Goal: Information Seeking & Learning: Compare options

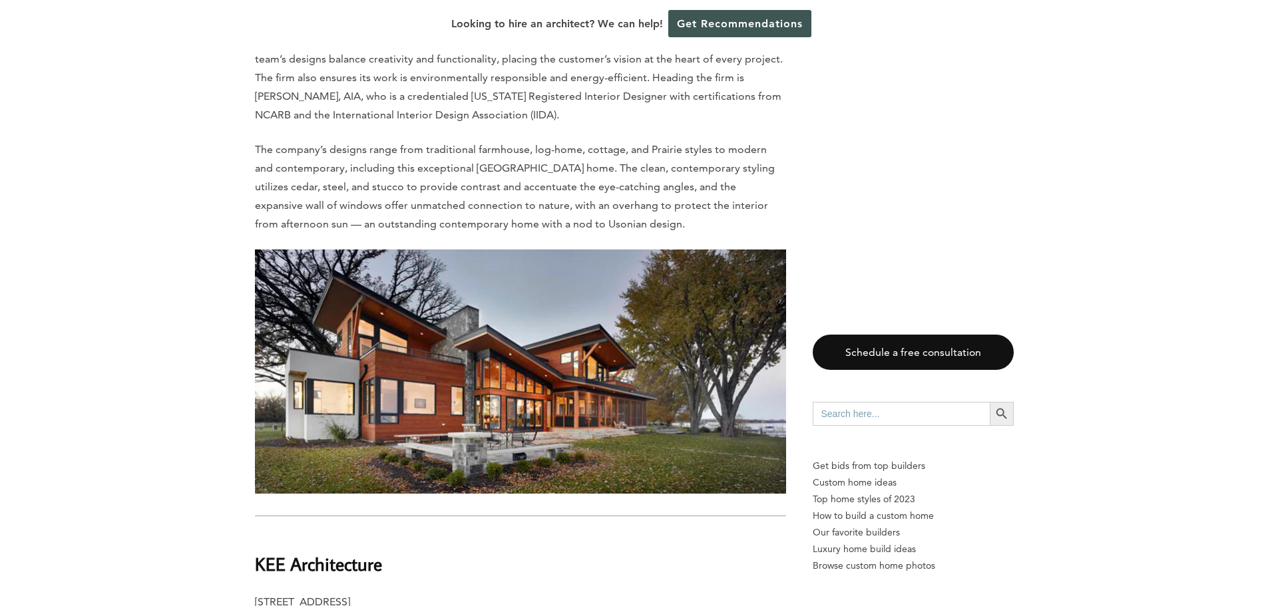
scroll to position [7121, 0]
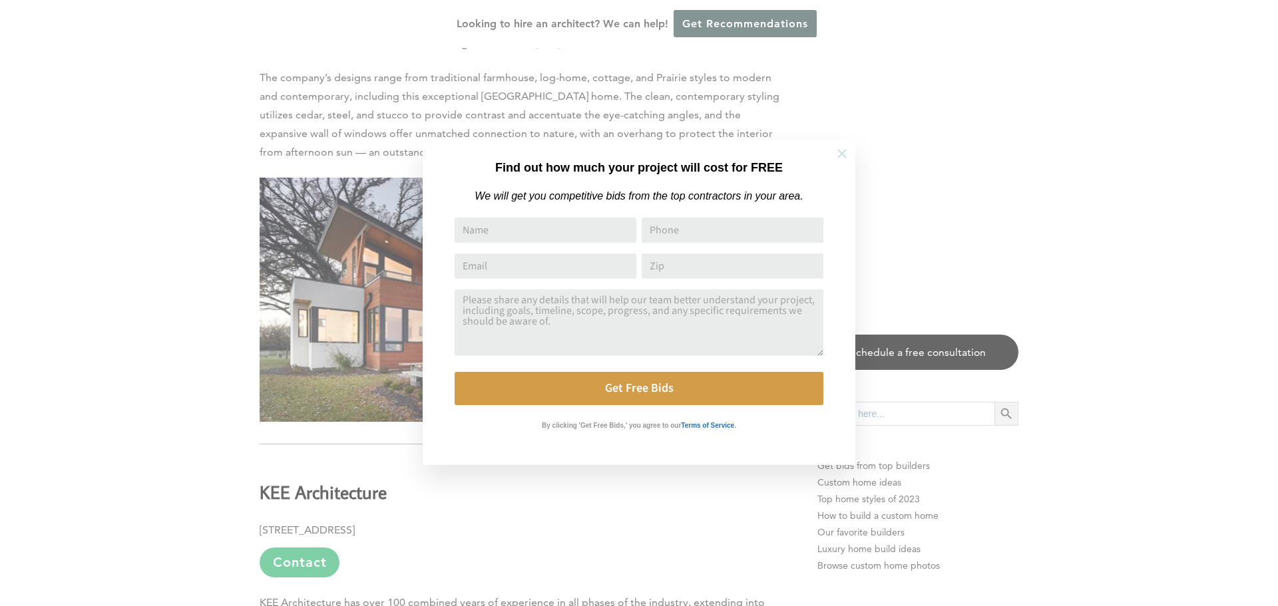
click at [838, 152] on icon at bounding box center [842, 153] width 15 height 15
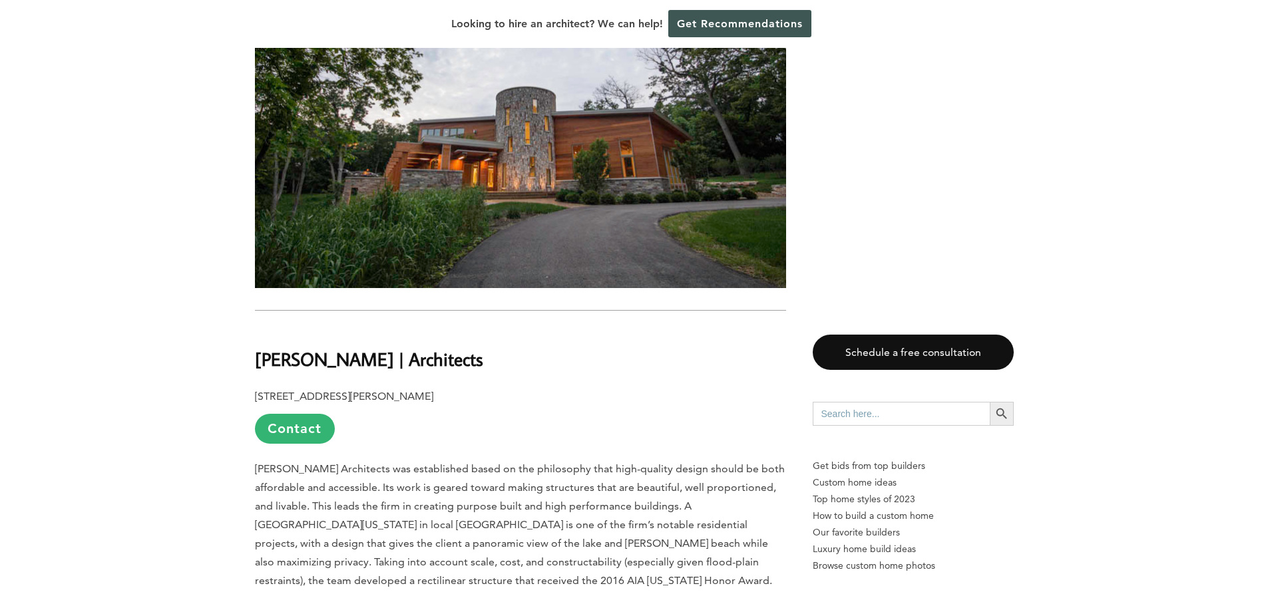
scroll to position [11314, 0]
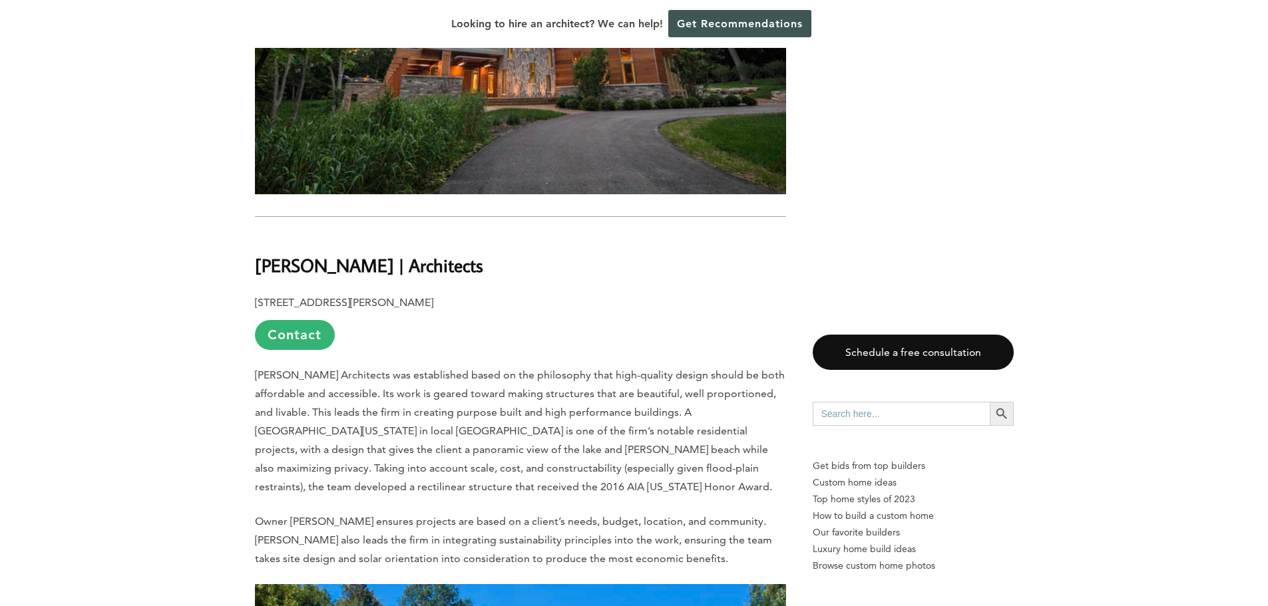
click at [301, 320] on link "Contact" at bounding box center [295, 335] width 80 height 30
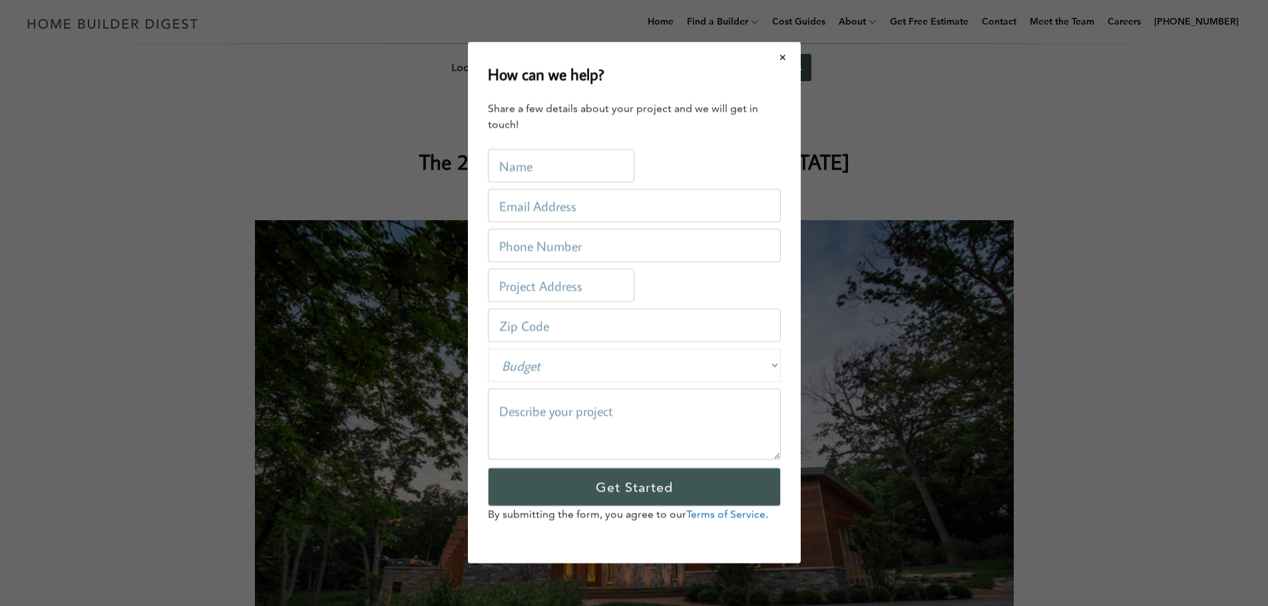
scroll to position [0, 0]
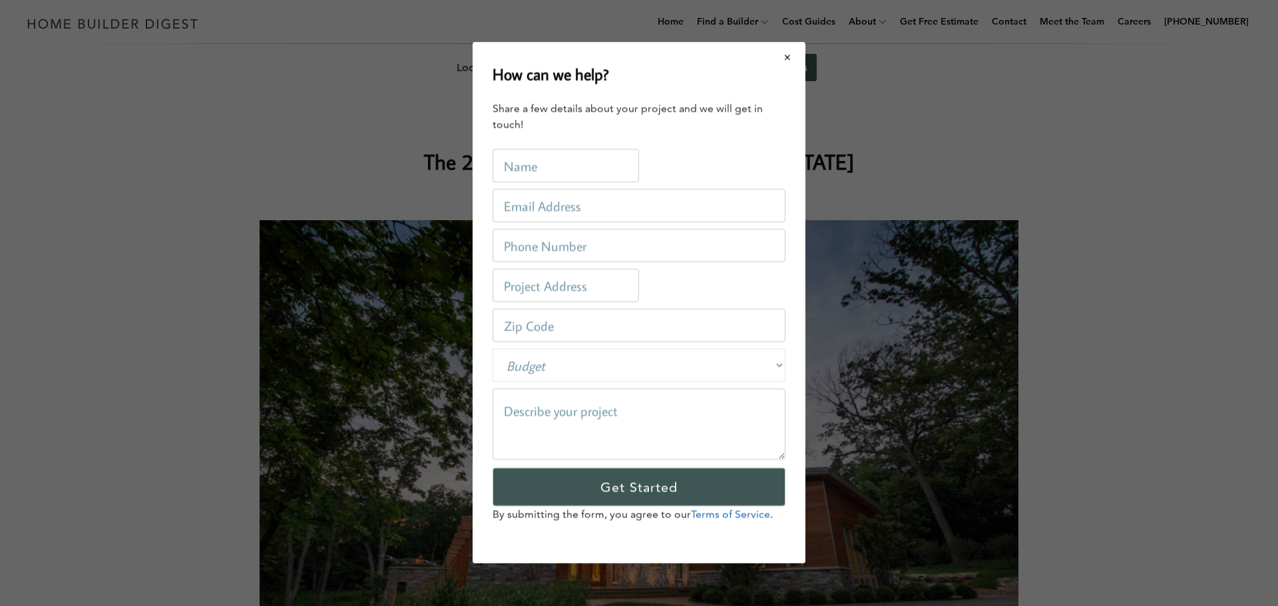
click at [785, 52] on button "Close modal" at bounding box center [787, 57] width 35 height 28
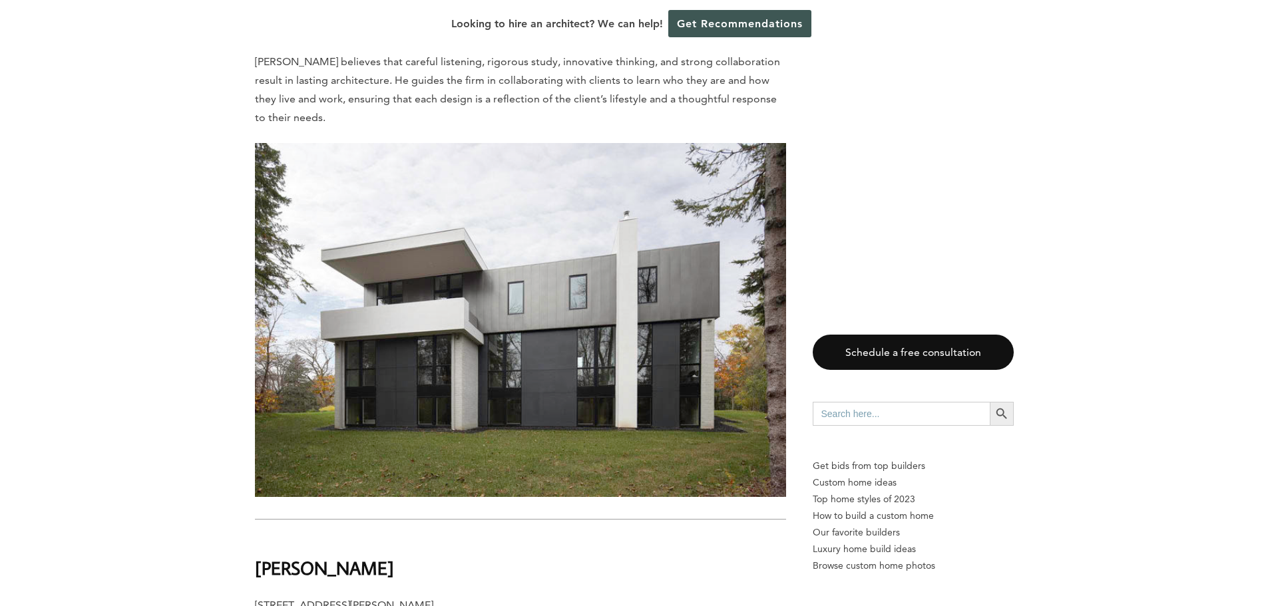
scroll to position [4392, 0]
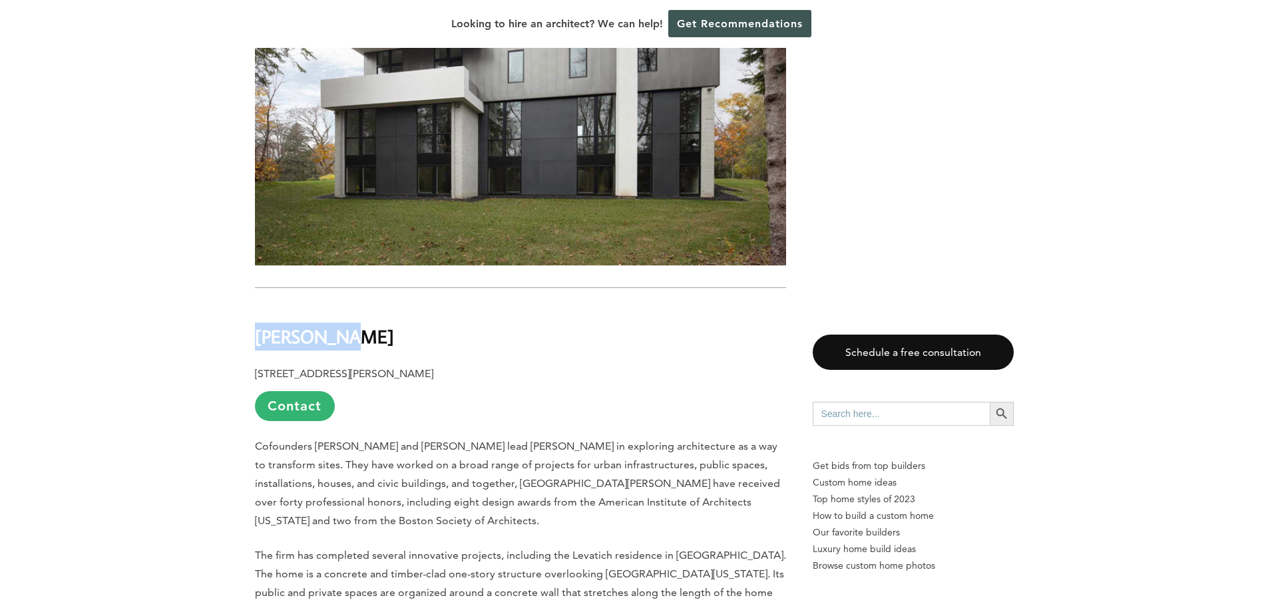
drag, startPoint x: 350, startPoint y: 326, endPoint x: 258, endPoint y: 324, distance: 92.5
click at [258, 324] on h2 "[PERSON_NAME]" at bounding box center [520, 327] width 531 height 46
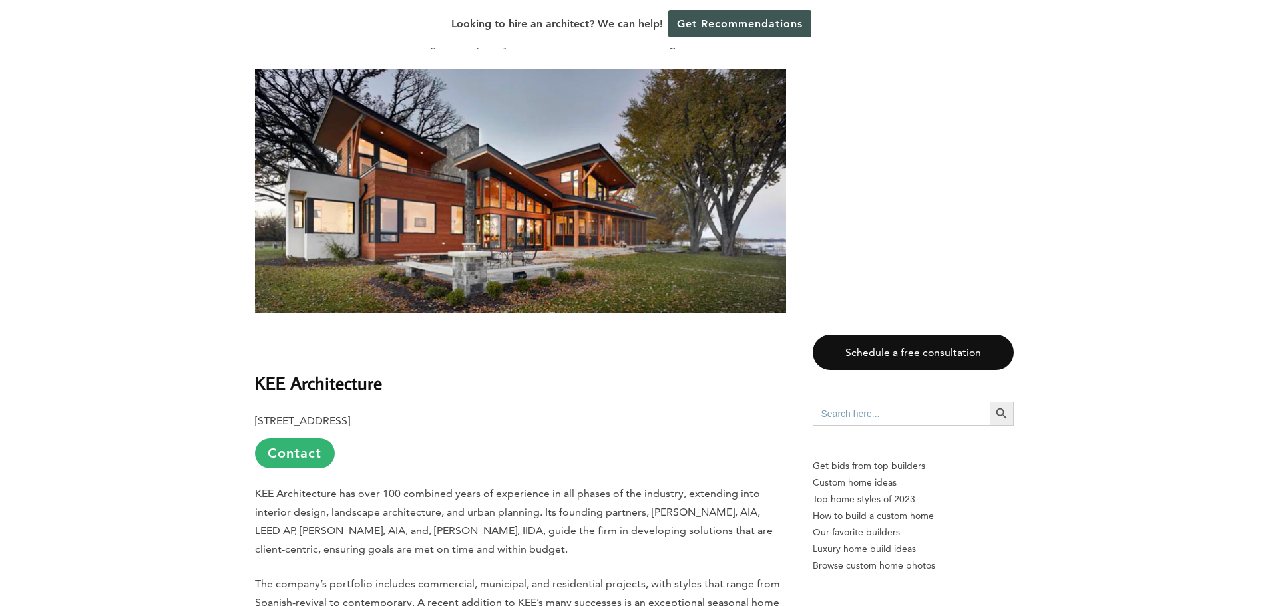
scroll to position [7254, 0]
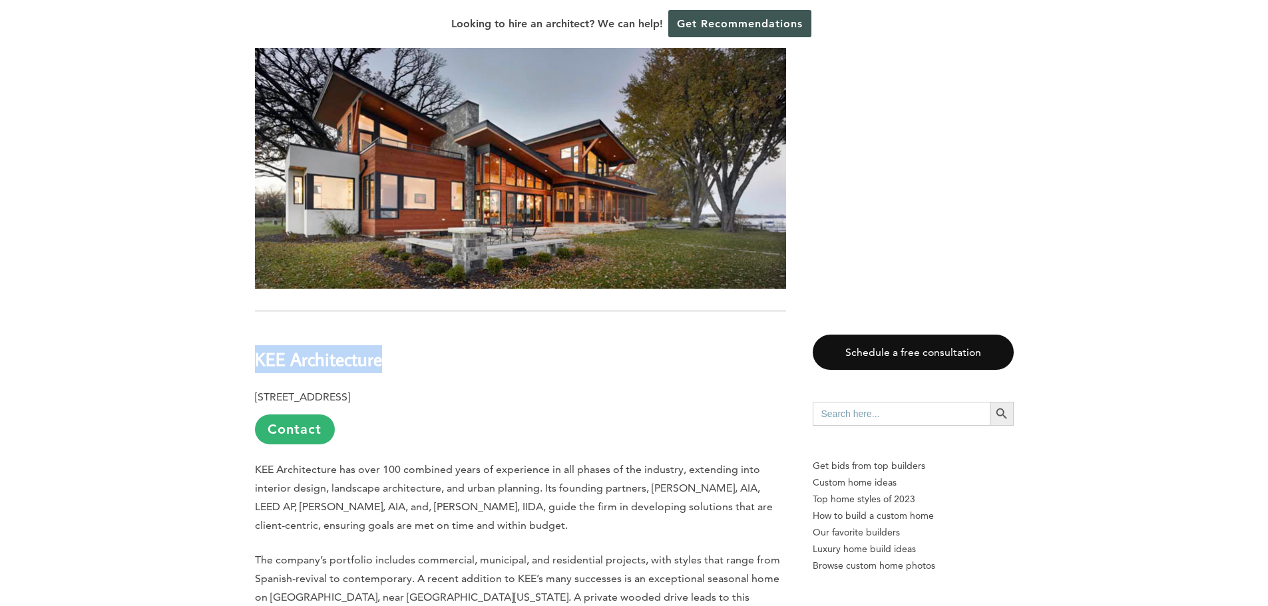
drag, startPoint x: 370, startPoint y: 343, endPoint x: 224, endPoint y: 341, distance: 145.8
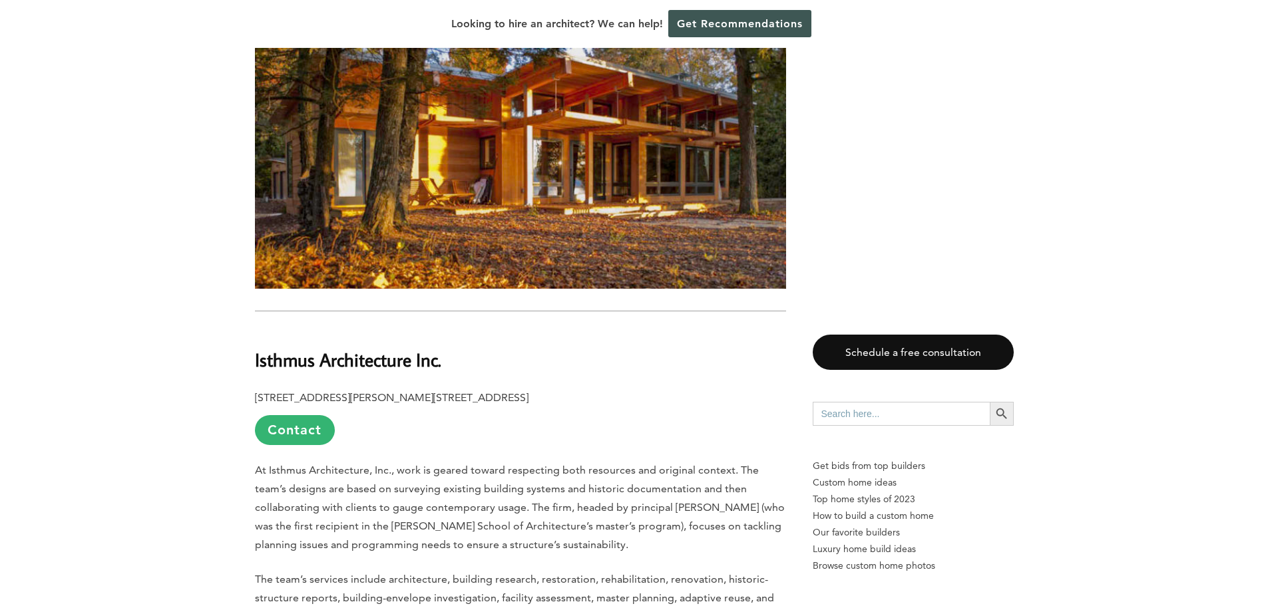
scroll to position [8053, 0]
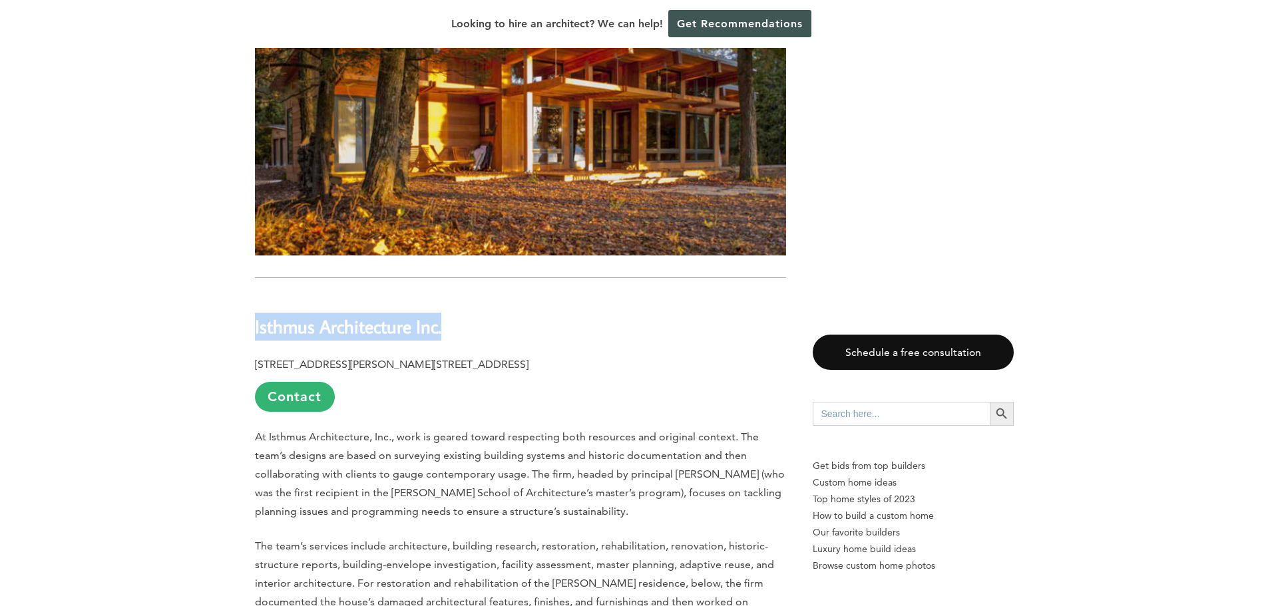
drag, startPoint x: 448, startPoint y: 292, endPoint x: 248, endPoint y: 290, distance: 199.7
click at [248, 290] on div "Last updated on [DATE] 11:02 am [US_STATE], also known as the [GEOGRAPHIC_DATA]…" at bounding box center [634, 331] width 801 height 15413
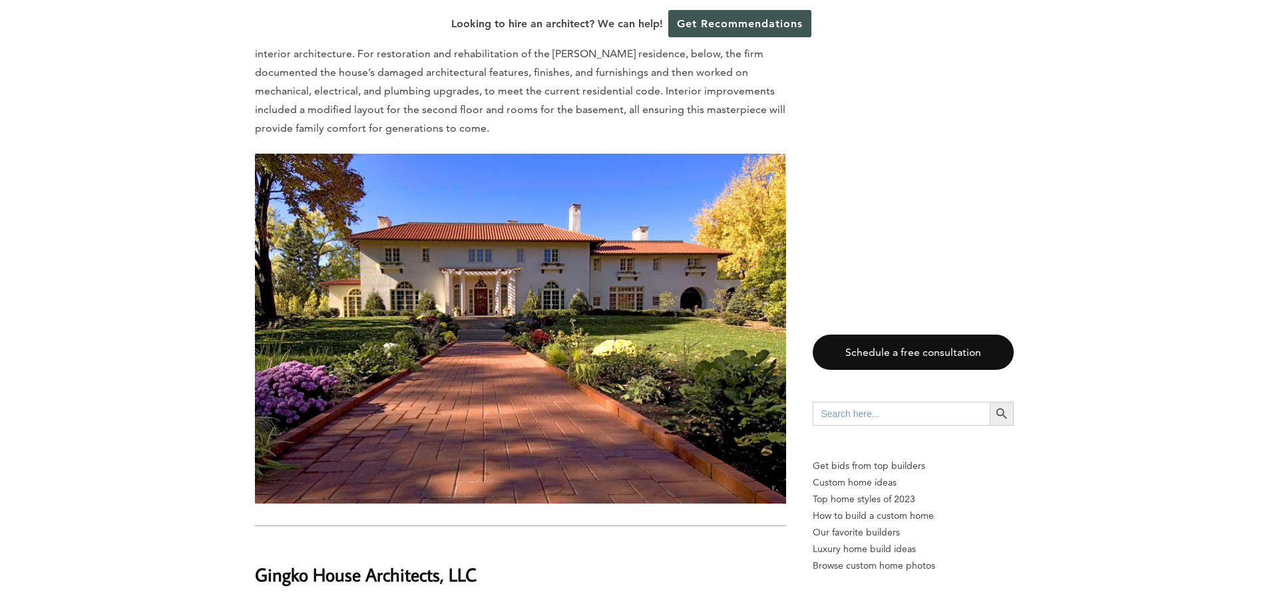
scroll to position [8851, 0]
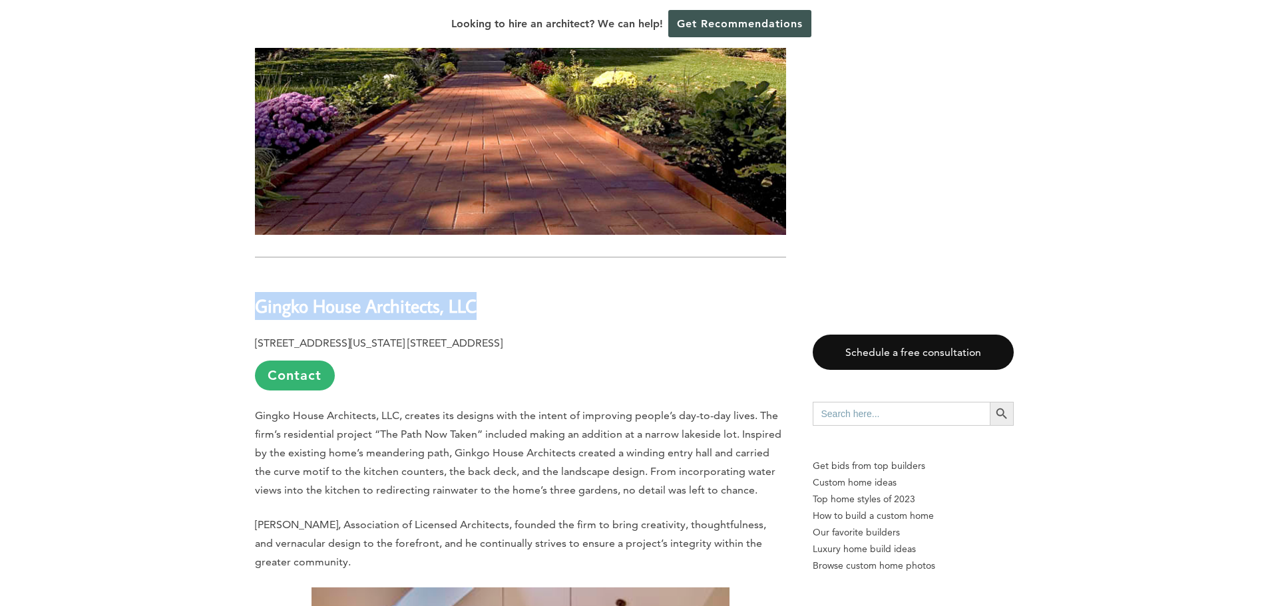
drag, startPoint x: 490, startPoint y: 275, endPoint x: 256, endPoint y: 275, distance: 233.6
click at [256, 275] on h2 "Gingko House Architects, LLC" at bounding box center [520, 297] width 531 height 46
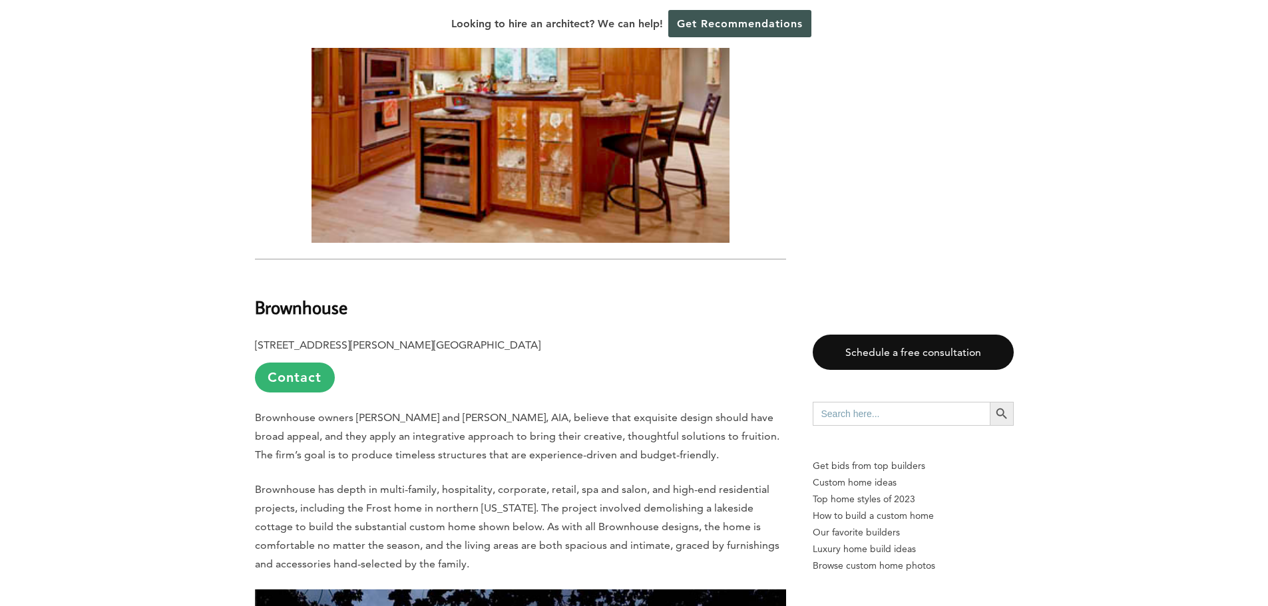
scroll to position [9583, 0]
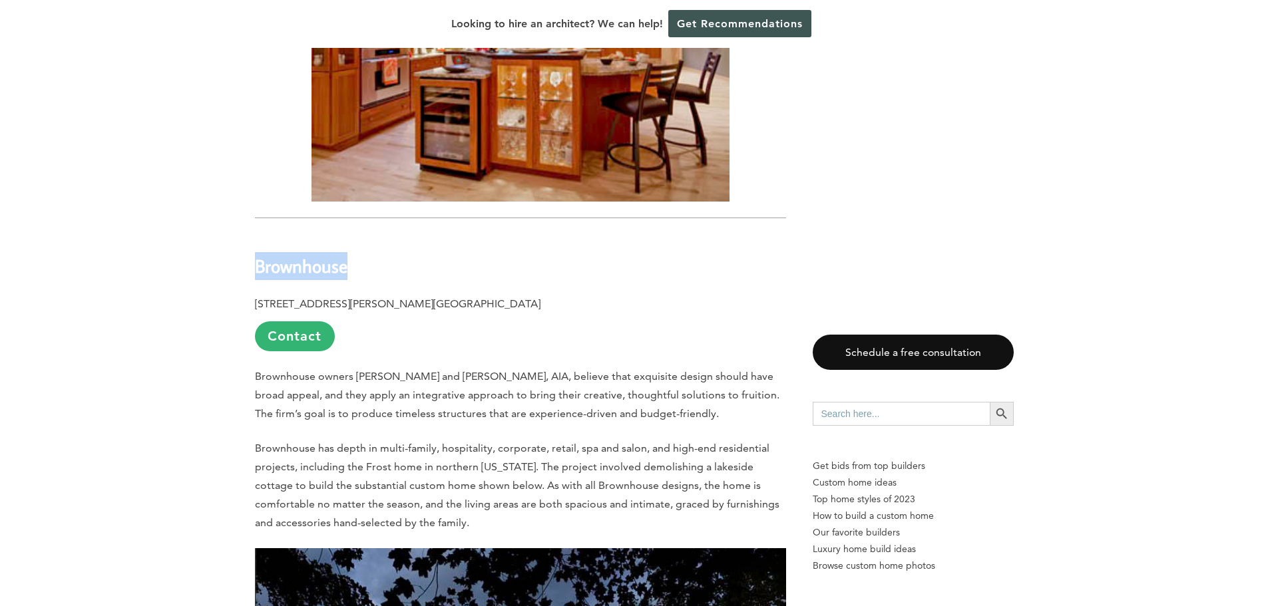
drag, startPoint x: 361, startPoint y: 241, endPoint x: 259, endPoint y: 238, distance: 101.9
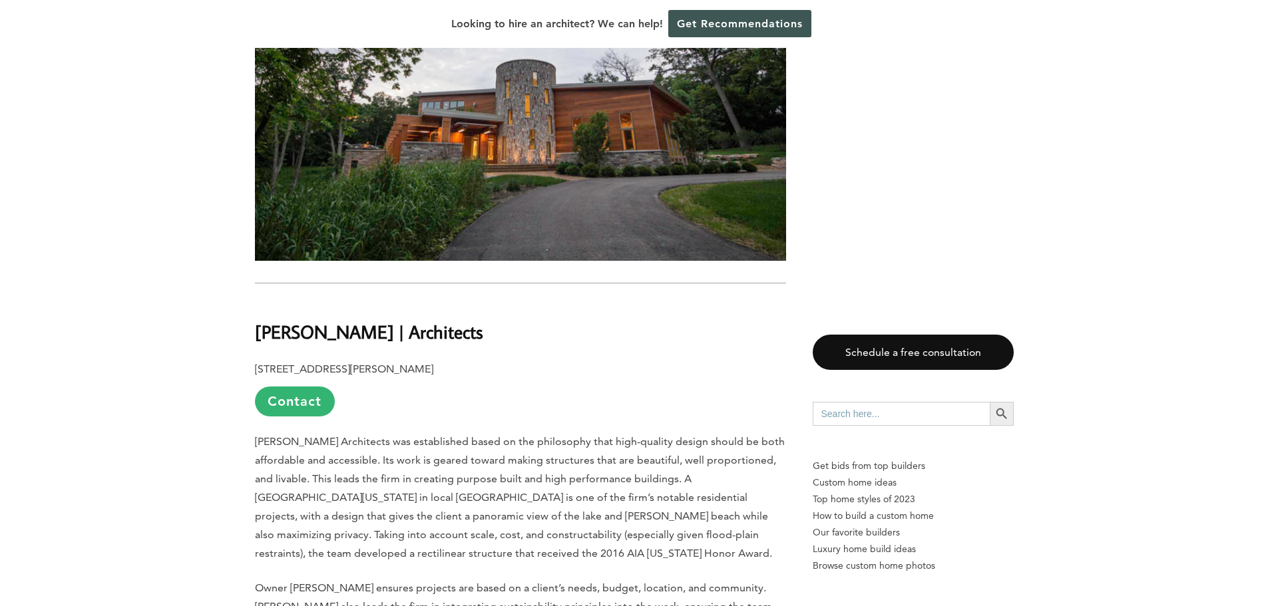
scroll to position [11314, 0]
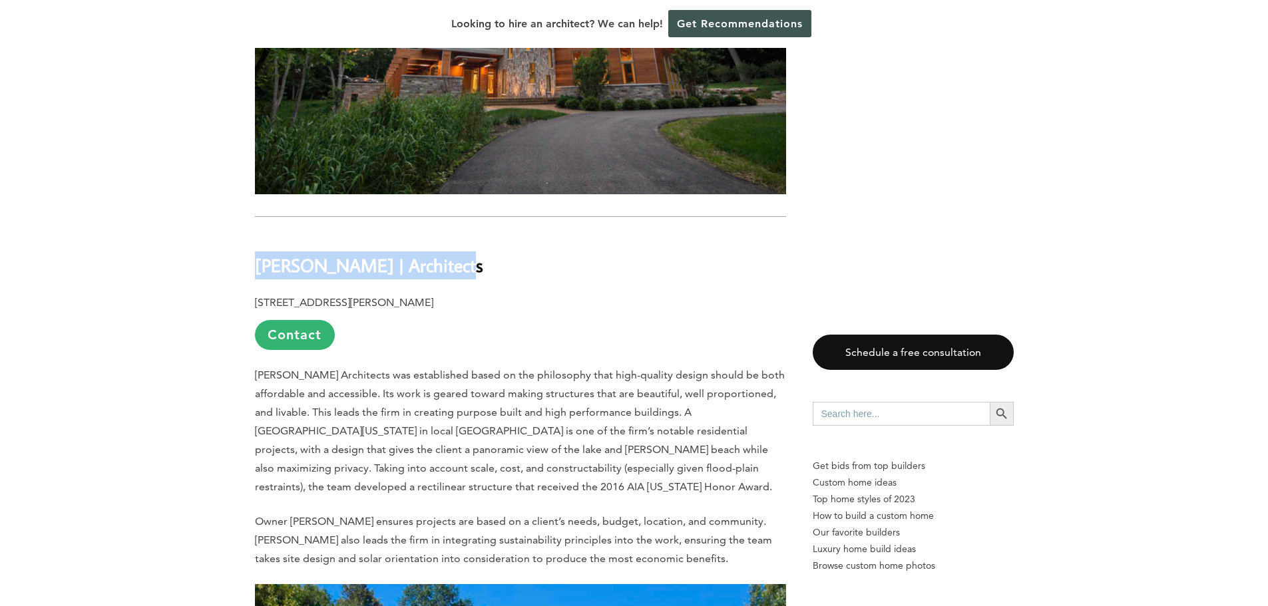
drag, startPoint x: 457, startPoint y: 232, endPoint x: 249, endPoint y: 234, distance: 208.3
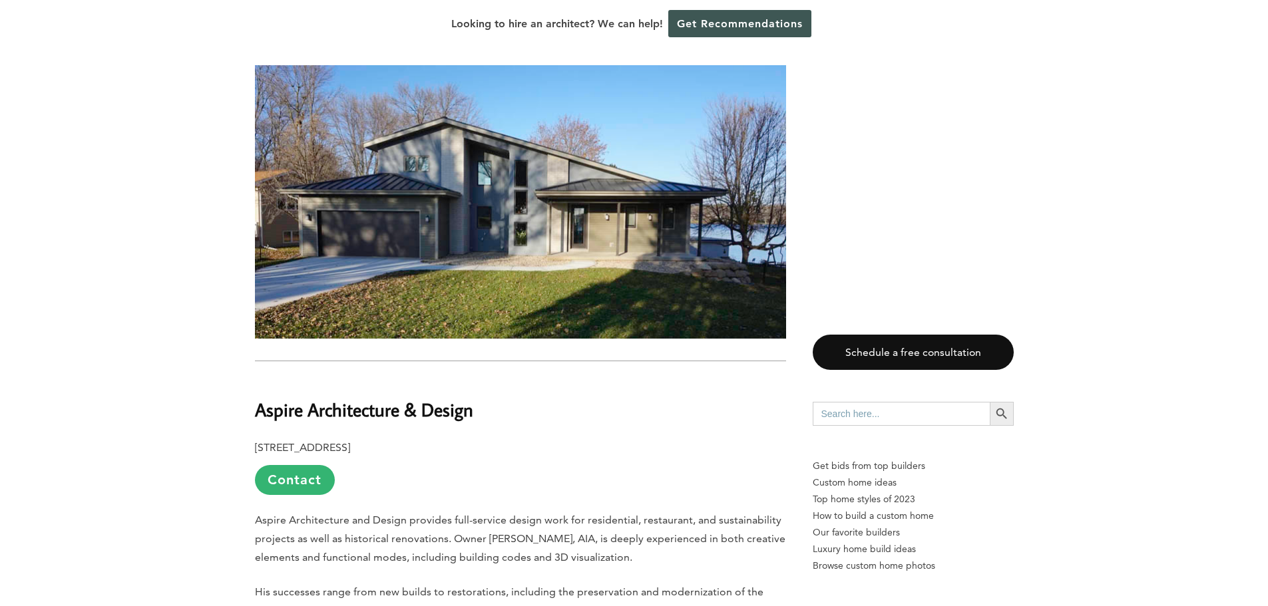
scroll to position [14708, 0]
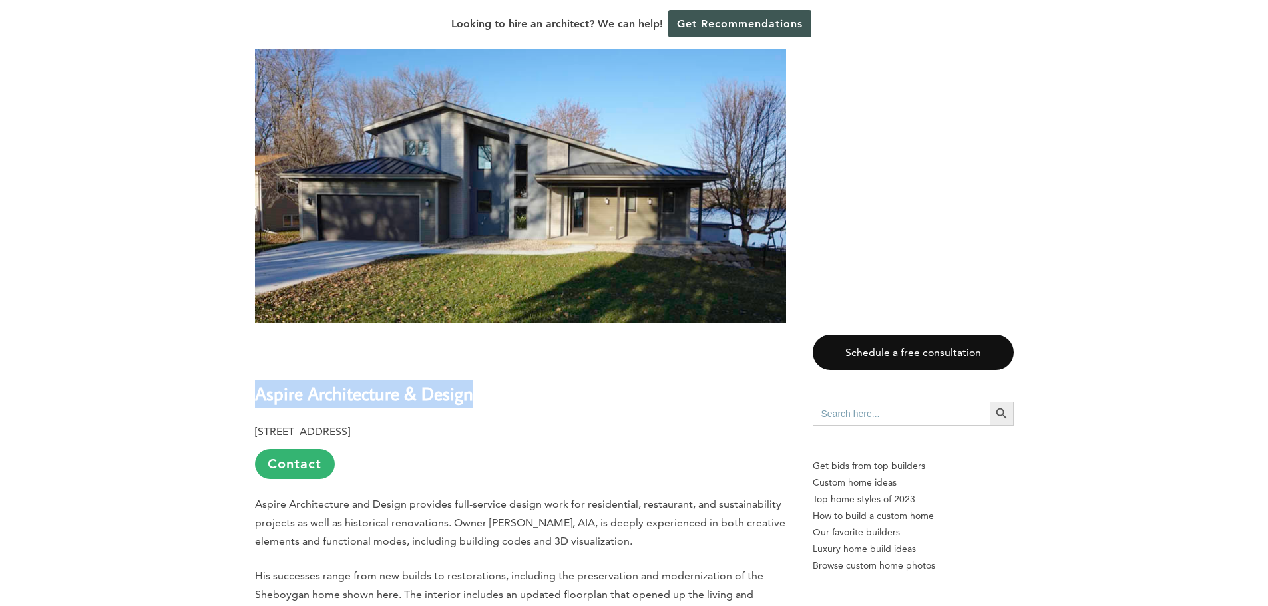
drag, startPoint x: 481, startPoint y: 322, endPoint x: 309, endPoint y: 327, distance: 172.4
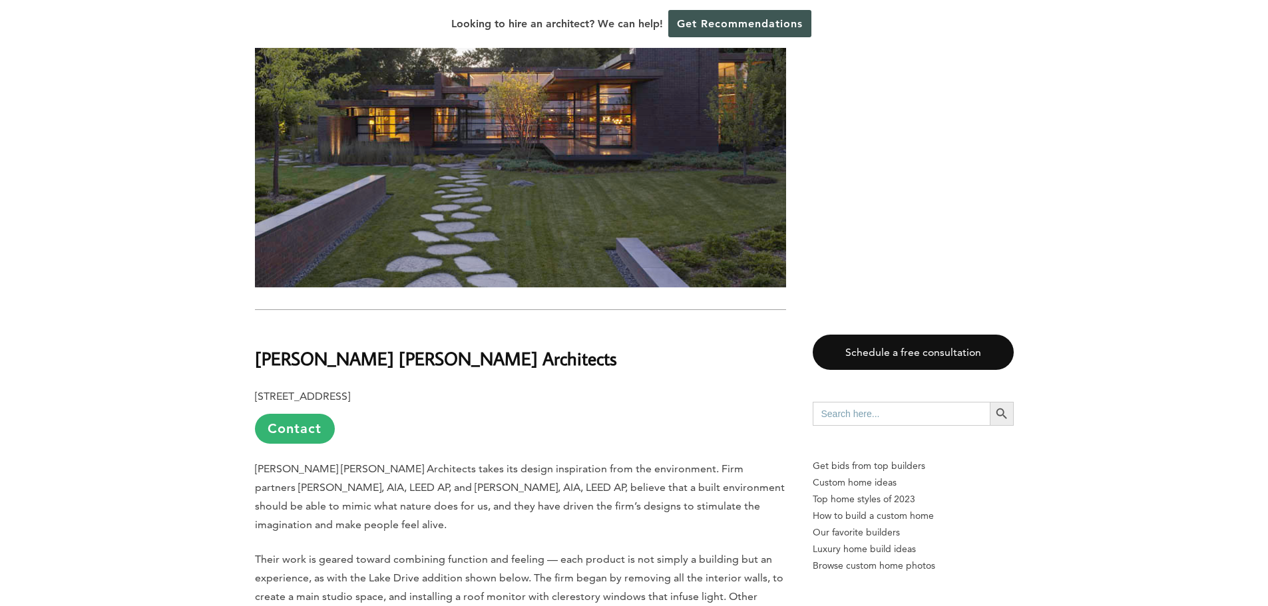
scroll to position [5856, 0]
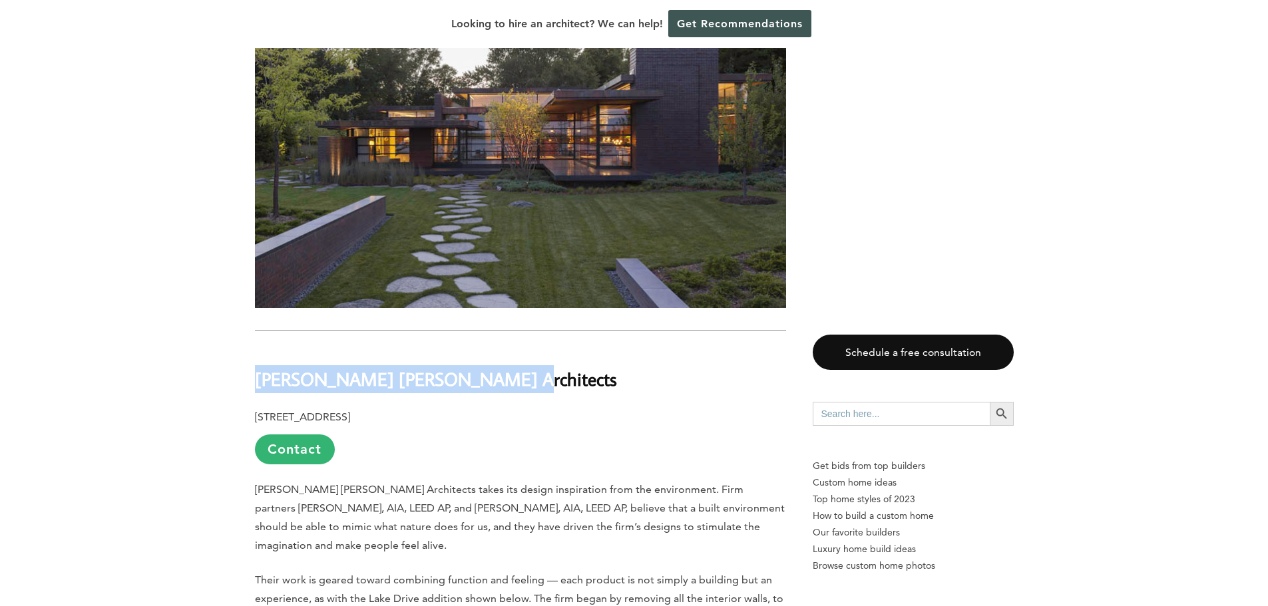
drag, startPoint x: 487, startPoint y: 359, endPoint x: 243, endPoint y: 362, distance: 244.3
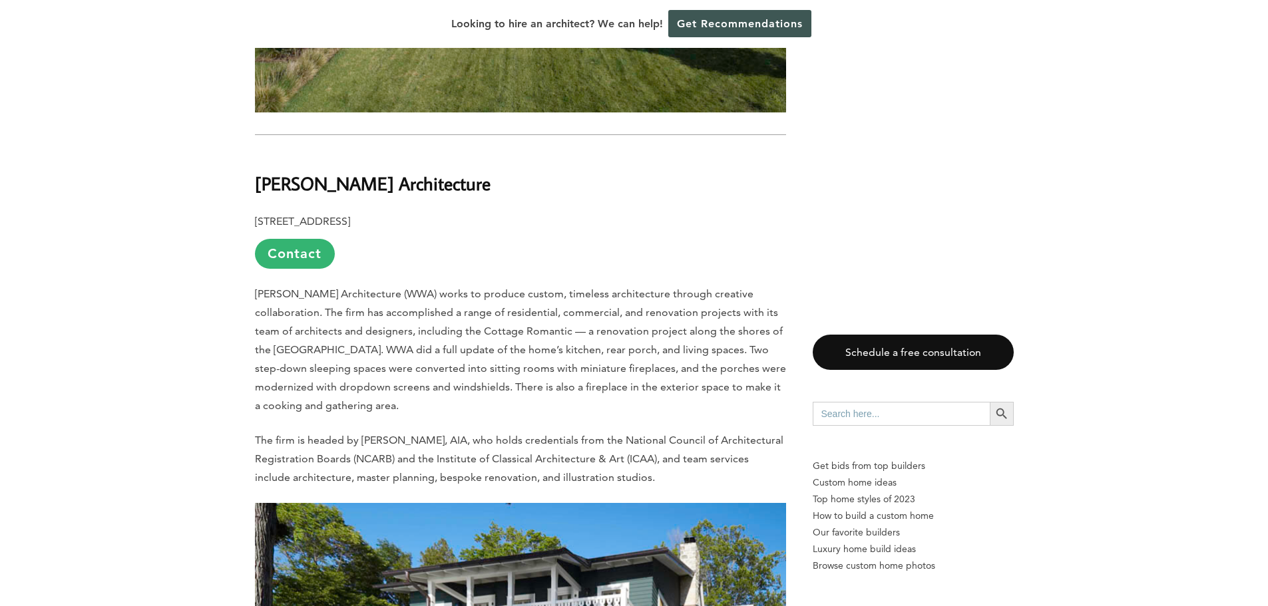
scroll to position [2196, 0]
